Goal: Information Seeking & Learning: Learn about a topic

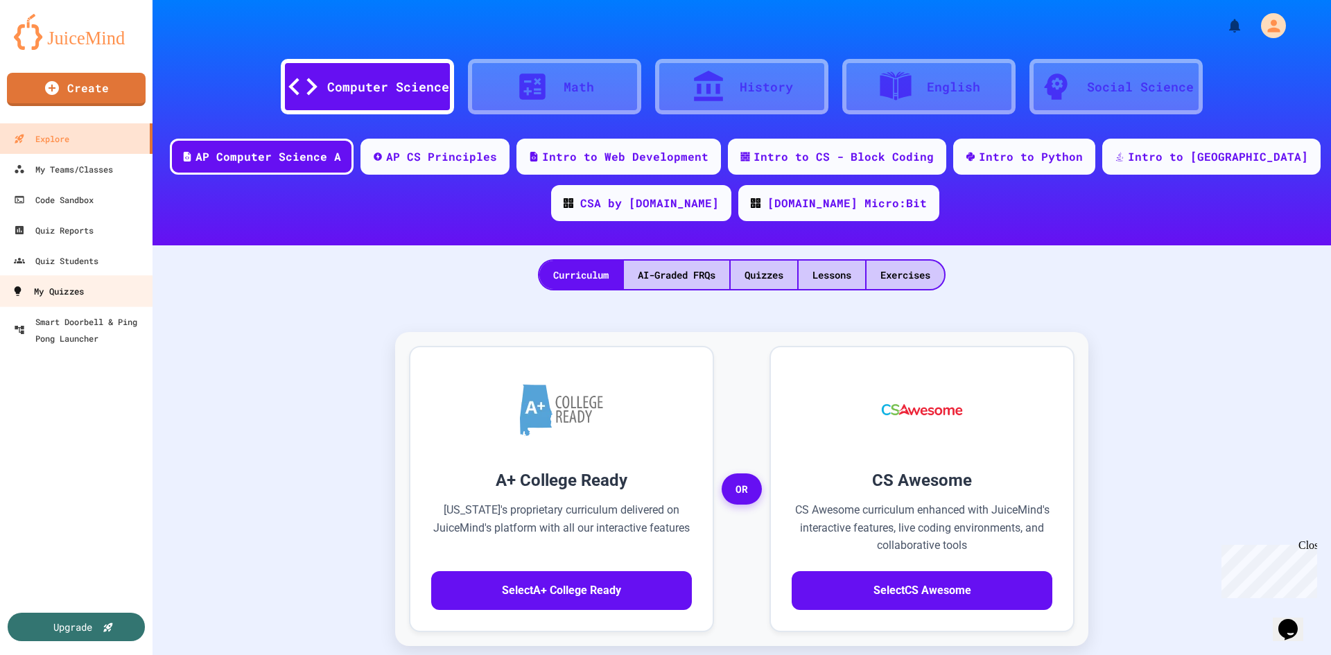
click at [56, 293] on div "My Quizzes" at bounding box center [48, 291] width 72 height 17
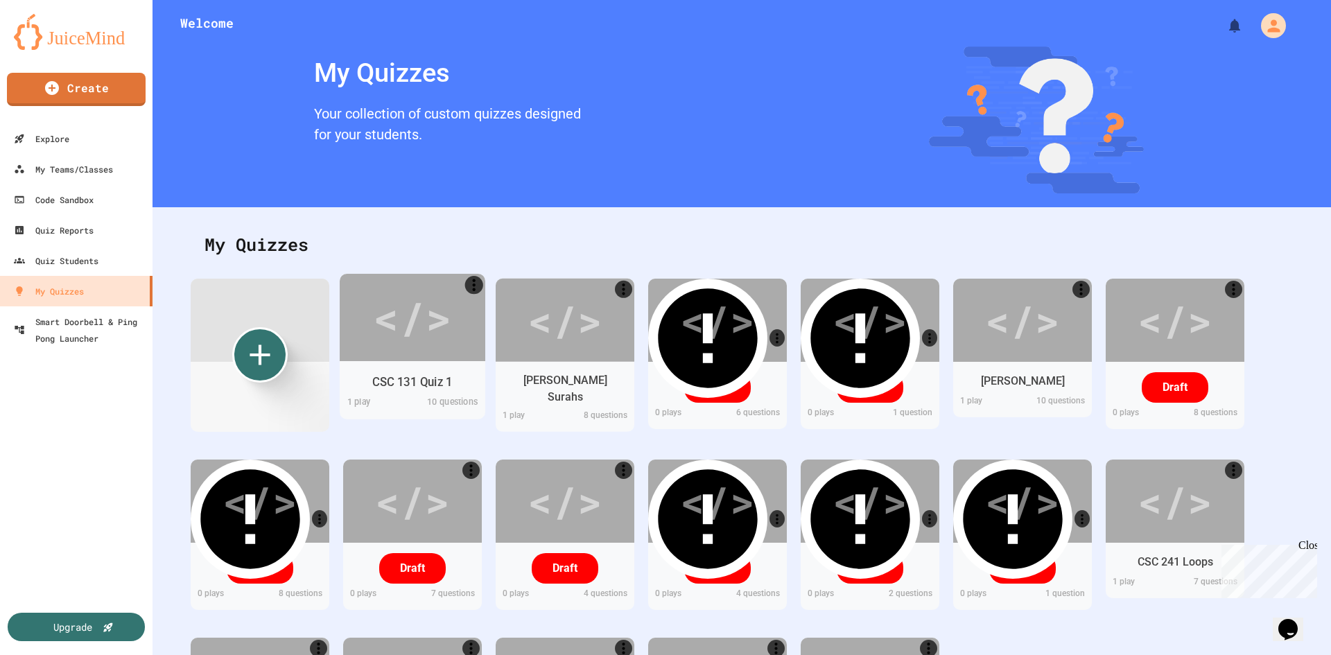
click at [435, 377] on div "CSC 131 Quiz 1" at bounding box center [412, 381] width 80 height 17
